Goal: Transaction & Acquisition: Purchase product/service

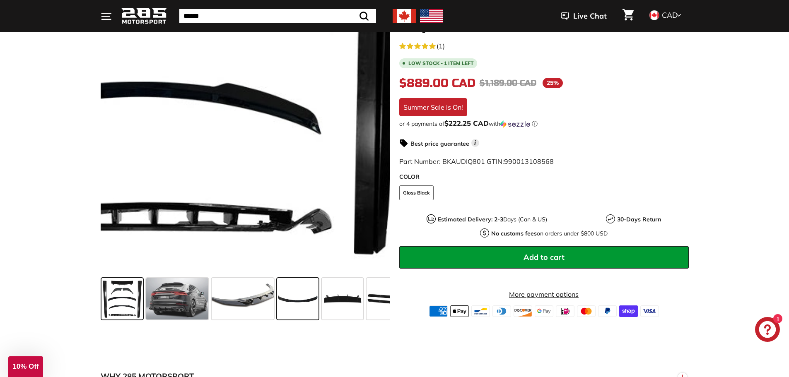
scroll to position [166, 0]
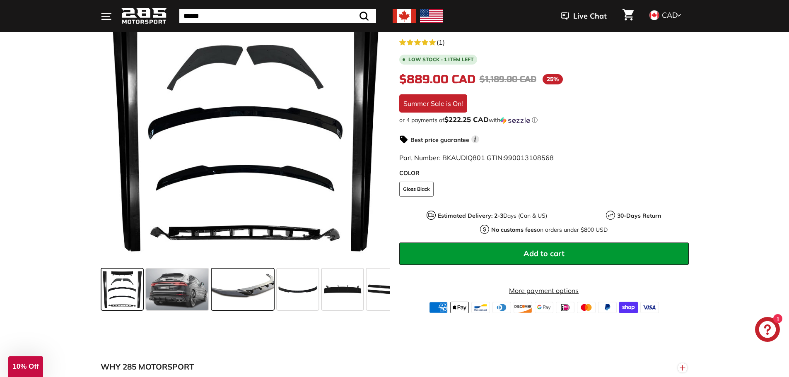
click at [262, 288] on span at bounding box center [243, 289] width 62 height 41
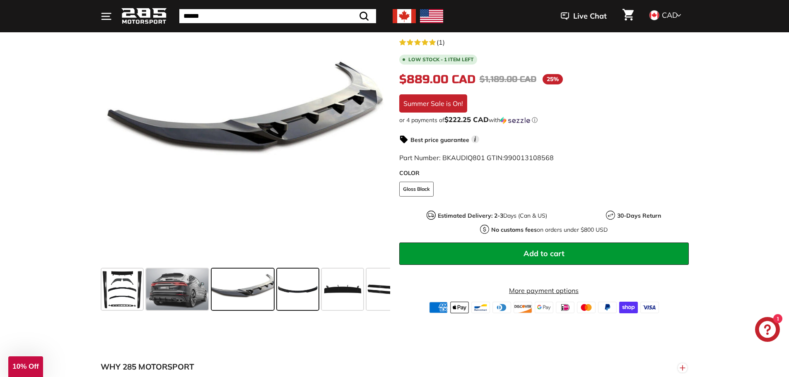
click at [294, 289] on span at bounding box center [297, 289] width 41 height 41
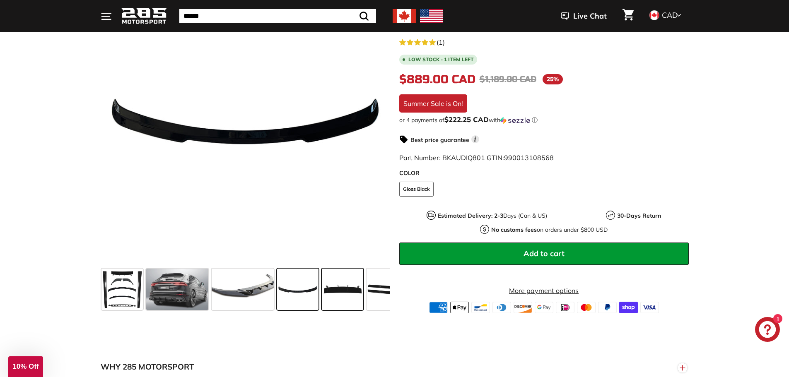
click at [331, 289] on span at bounding box center [342, 289] width 41 height 41
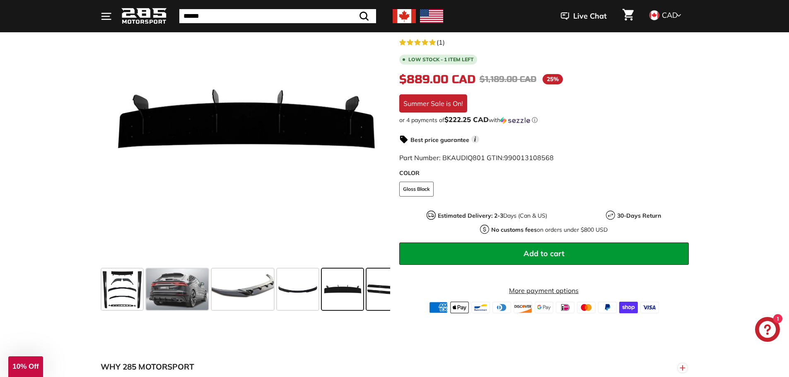
click at [372, 290] on span at bounding box center [387, 289] width 41 height 41
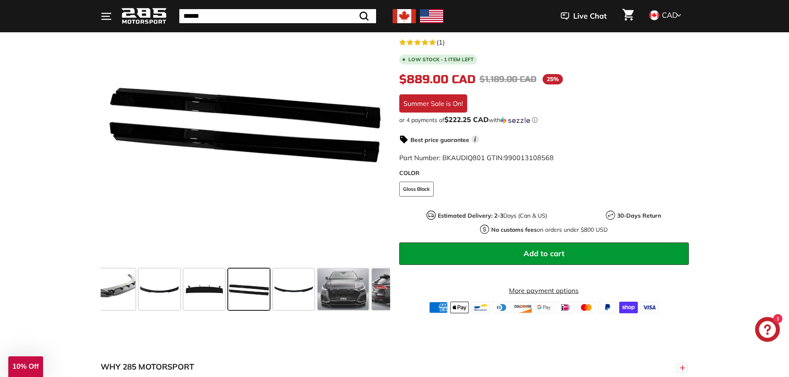
scroll to position [0, 142]
click at [346, 289] on span at bounding box center [339, 289] width 51 height 41
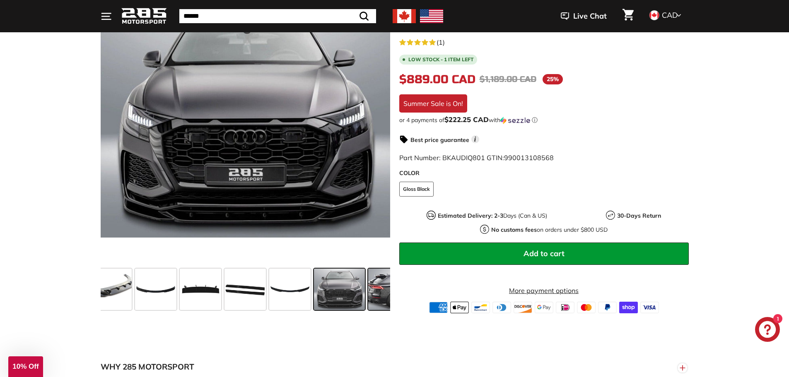
click at [373, 298] on span at bounding box center [399, 289] width 62 height 41
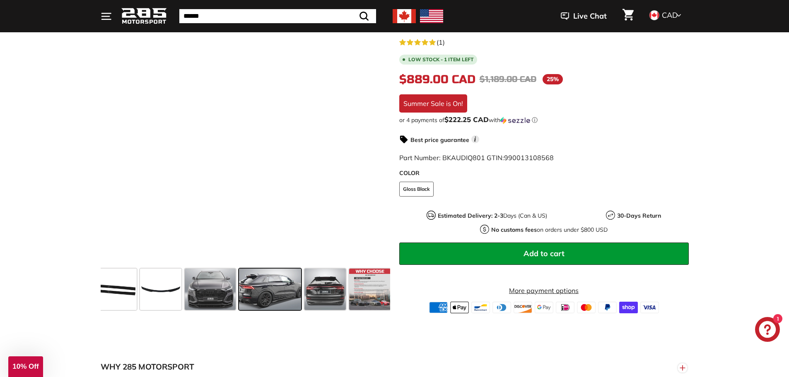
scroll to position [0, 274]
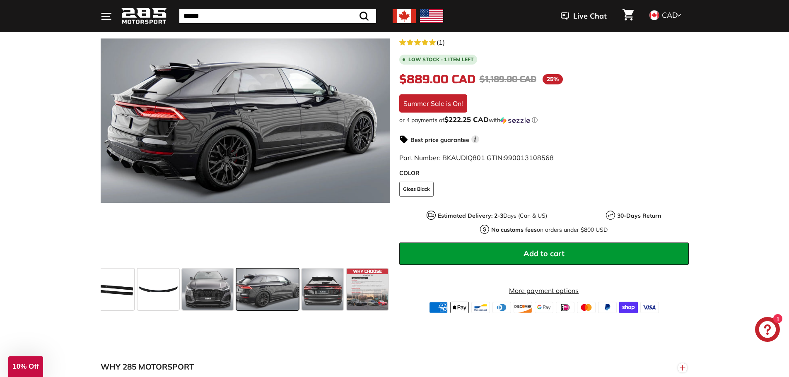
click at [100, 292] on div ".cls-1{fill:none;stroke:#000;stroke-miterlimit:10;stroke-width:2px} .cls-1{fill…" at bounding box center [241, 145] width 299 height 338
click at [117, 289] on span at bounding box center [113, 289] width 41 height 41
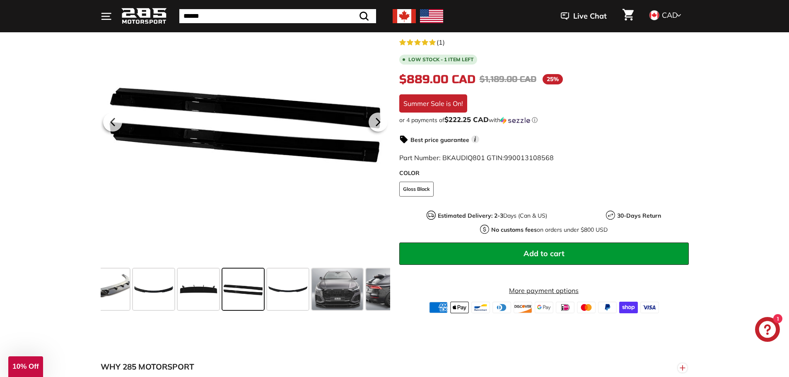
scroll to position [0, 142]
click at [372, 291] on span at bounding box center [399, 289] width 62 height 41
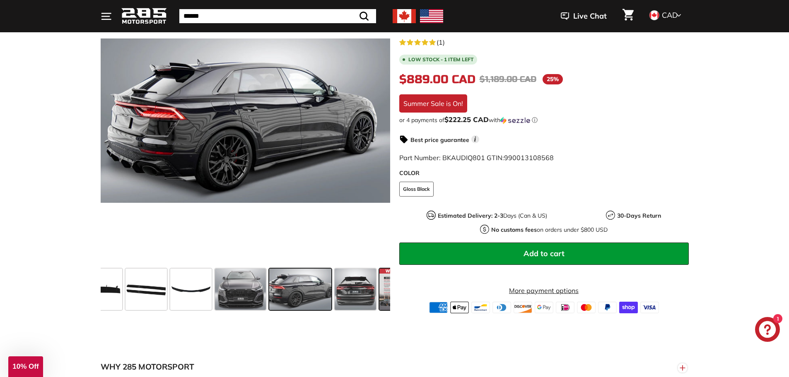
scroll to position [0, 274]
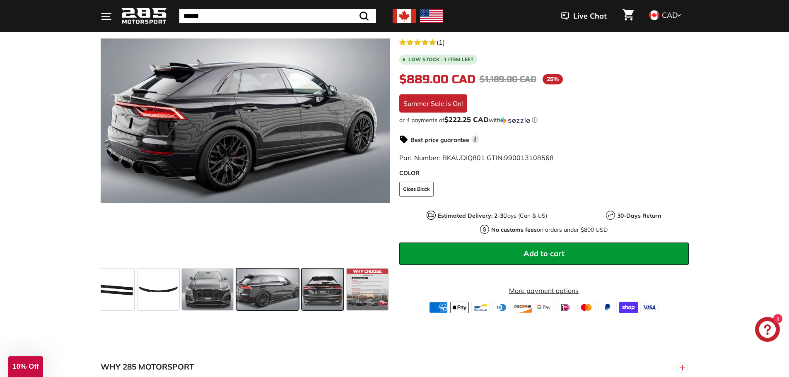
click at [328, 288] on span at bounding box center [322, 289] width 41 height 41
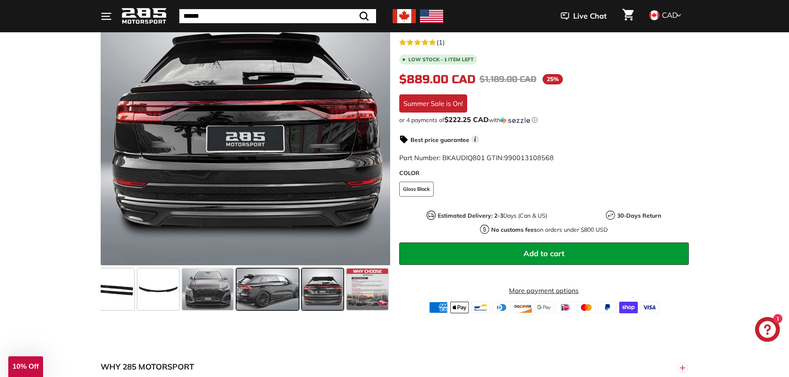
click at [273, 290] on span at bounding box center [268, 289] width 62 height 41
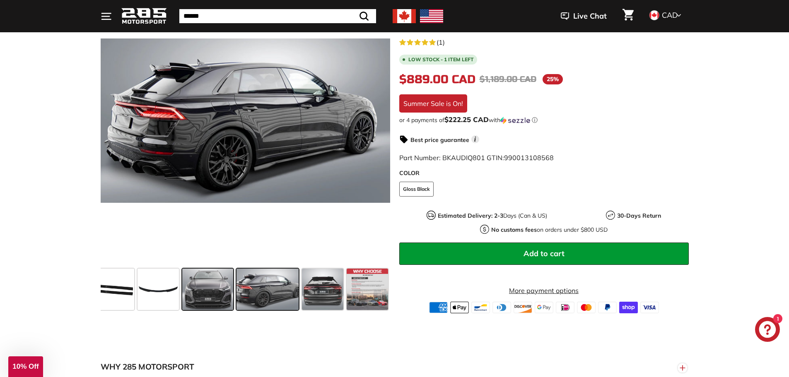
click at [215, 285] on span at bounding box center [207, 289] width 51 height 41
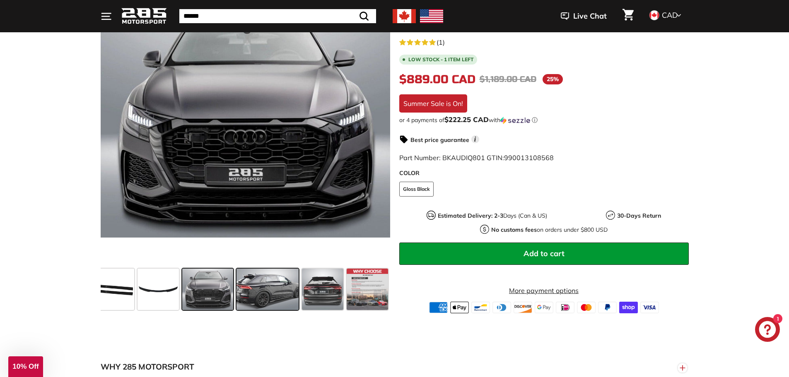
click at [261, 287] on span at bounding box center [268, 289] width 62 height 41
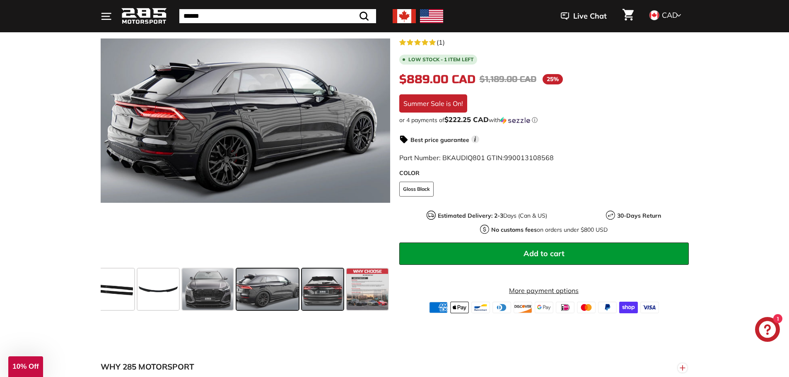
click at [312, 287] on span at bounding box center [322, 289] width 41 height 41
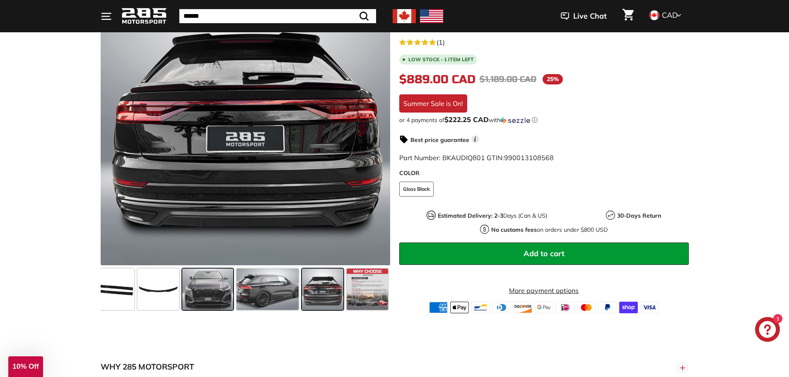
click at [221, 288] on span at bounding box center [207, 289] width 51 height 41
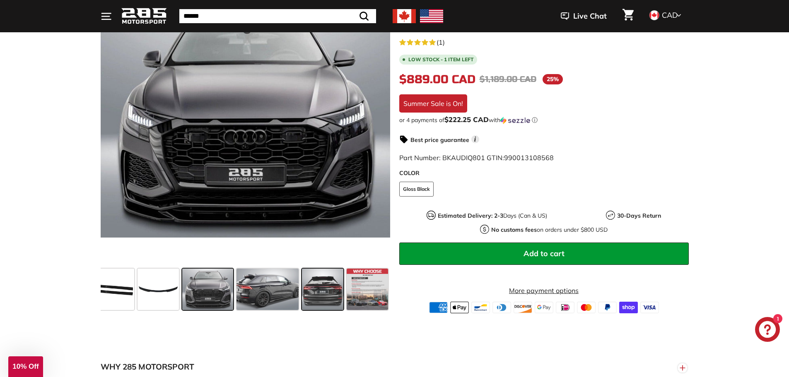
click at [319, 295] on span at bounding box center [322, 289] width 41 height 41
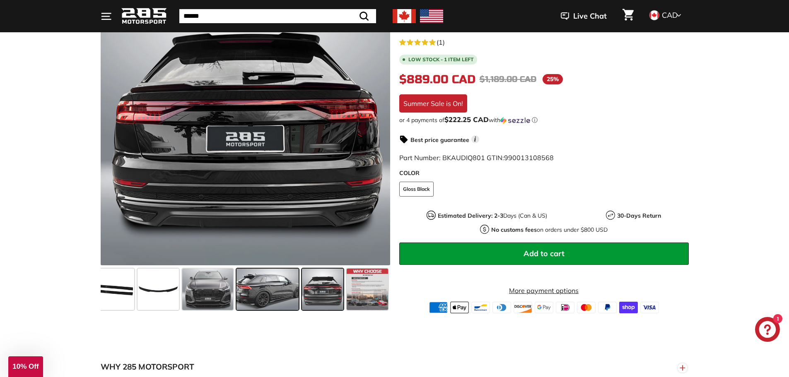
click at [280, 287] on span at bounding box center [268, 289] width 62 height 41
